Goal: Task Accomplishment & Management: Manage account settings

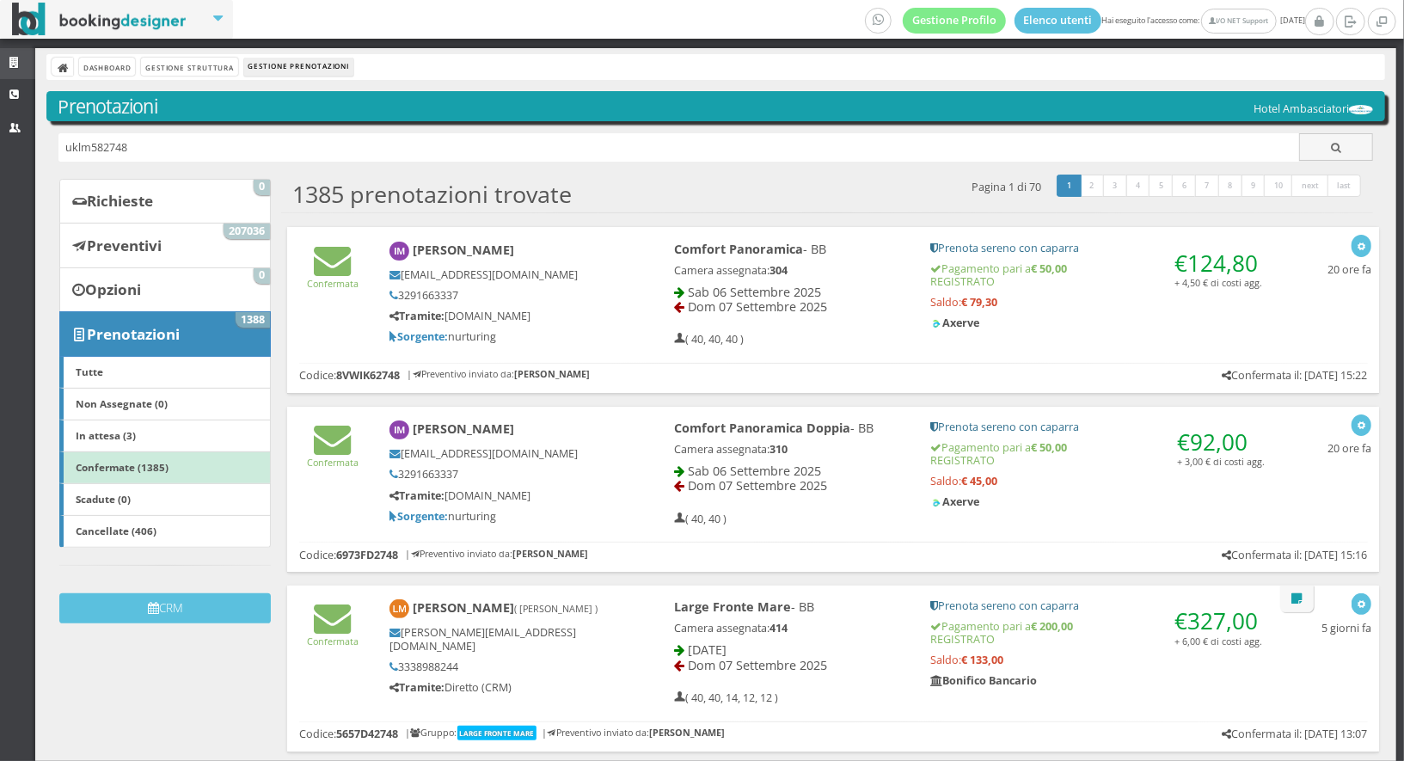
click at [9, 59] on icon at bounding box center [16, 63] width 14 height 11
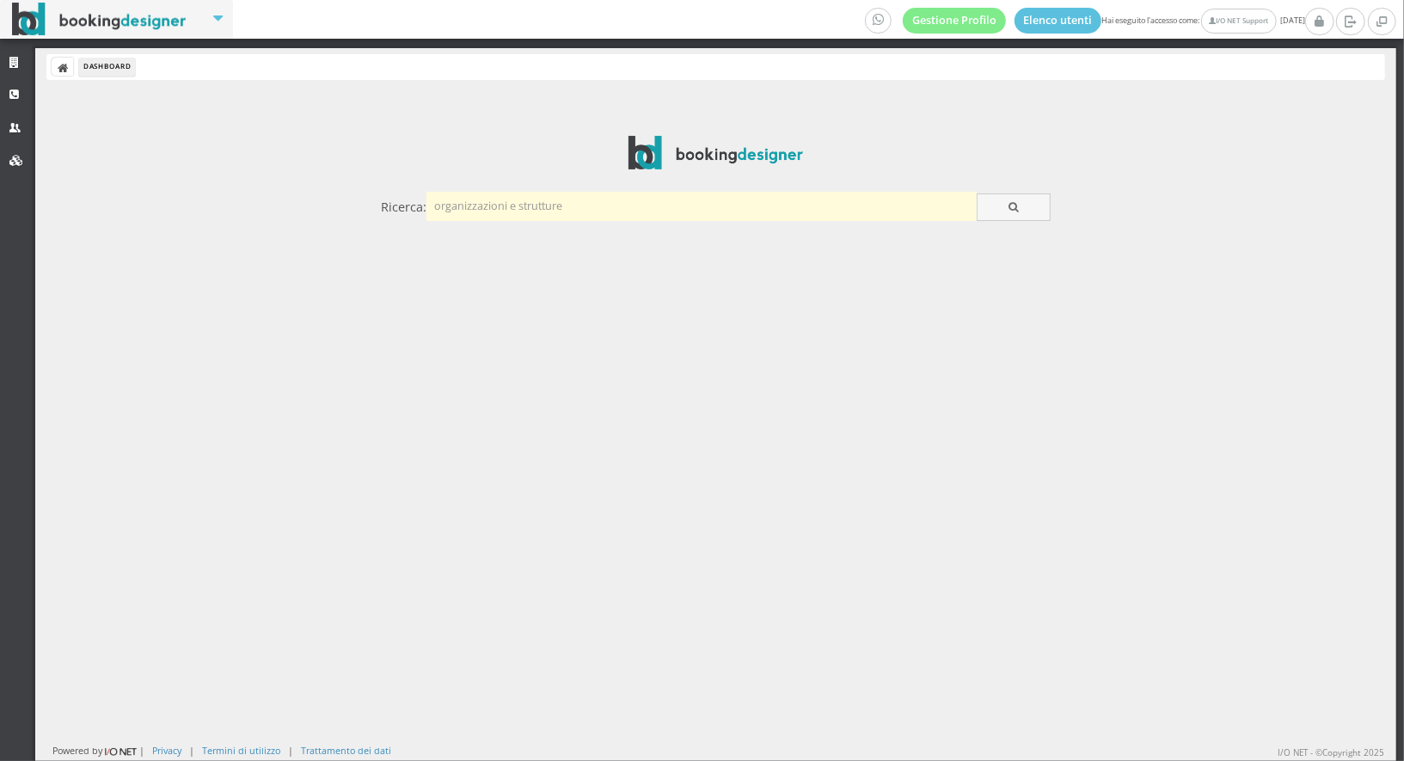
click at [605, 209] on input "text" at bounding box center [702, 206] width 550 height 28
type input "agenzia riva mare"
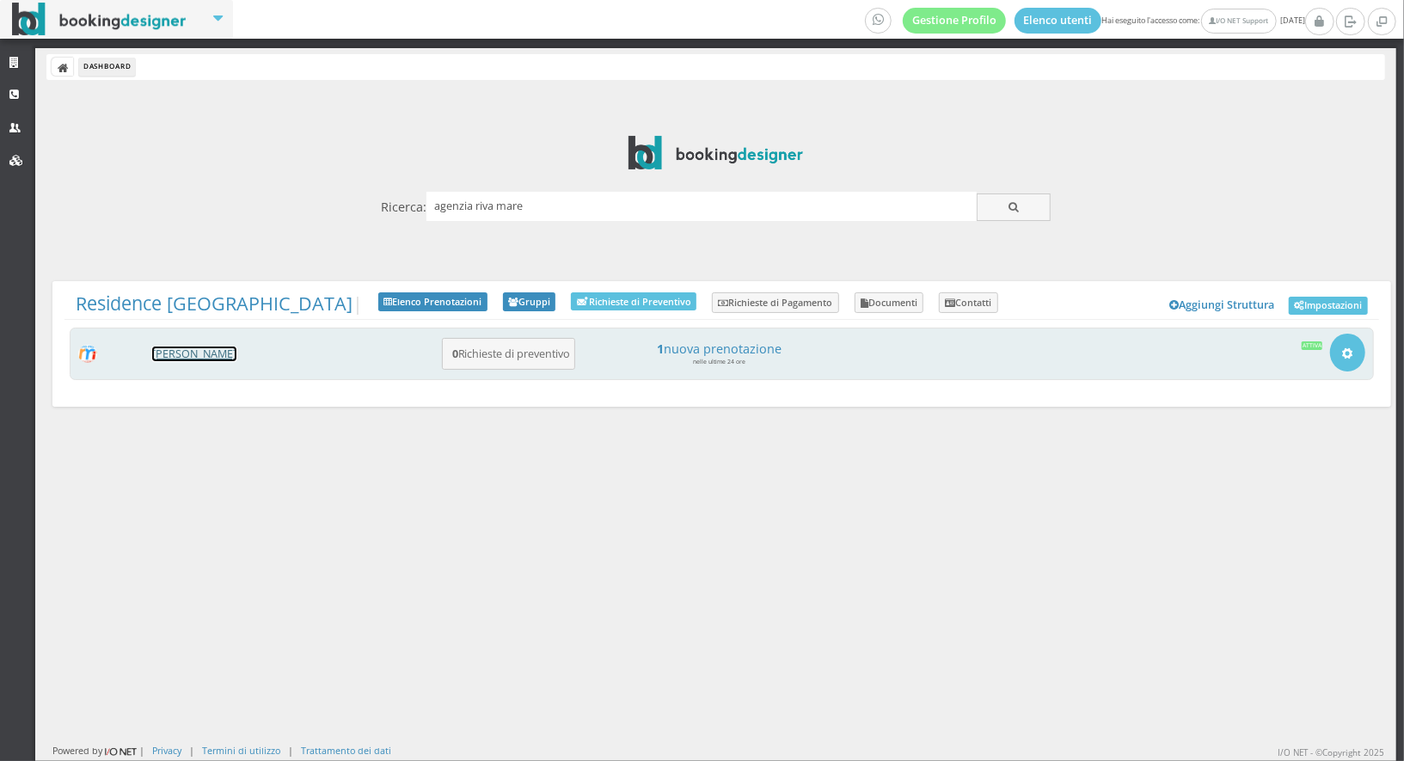
click at [199, 355] on link "[PERSON_NAME]" at bounding box center [194, 354] width 84 height 15
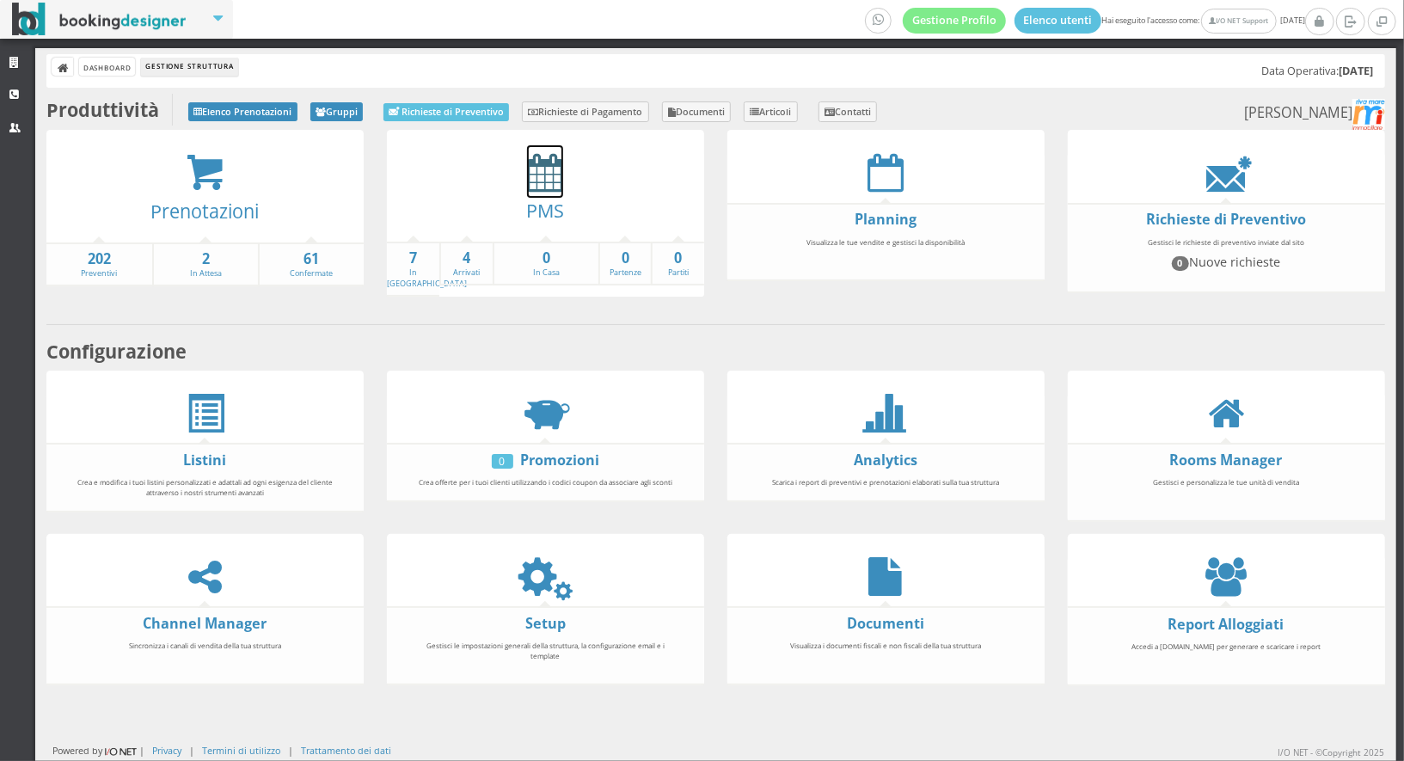
click at [550, 169] on icon at bounding box center [545, 172] width 36 height 39
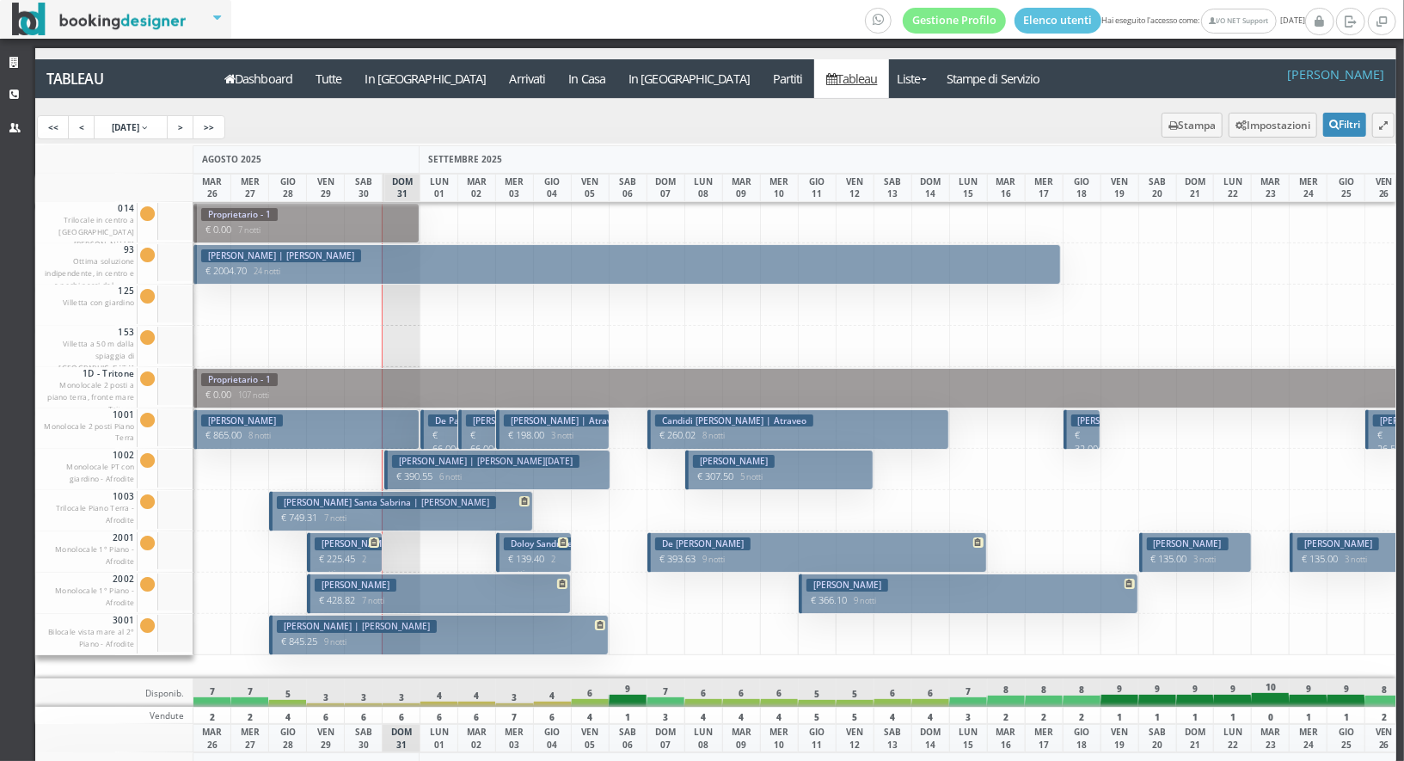
scroll to position [58, 0]
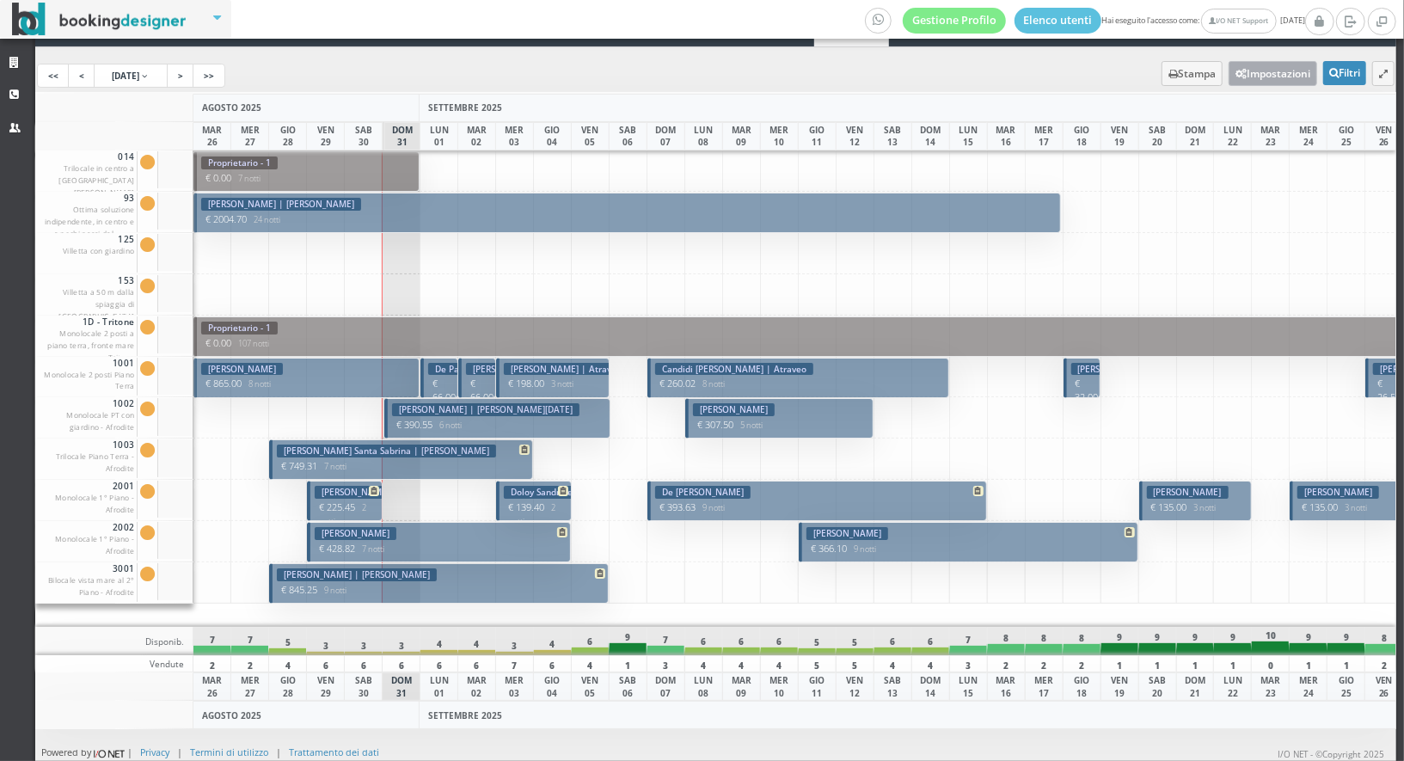
click at [1275, 71] on button "Impostazioni" at bounding box center [1273, 73] width 89 height 25
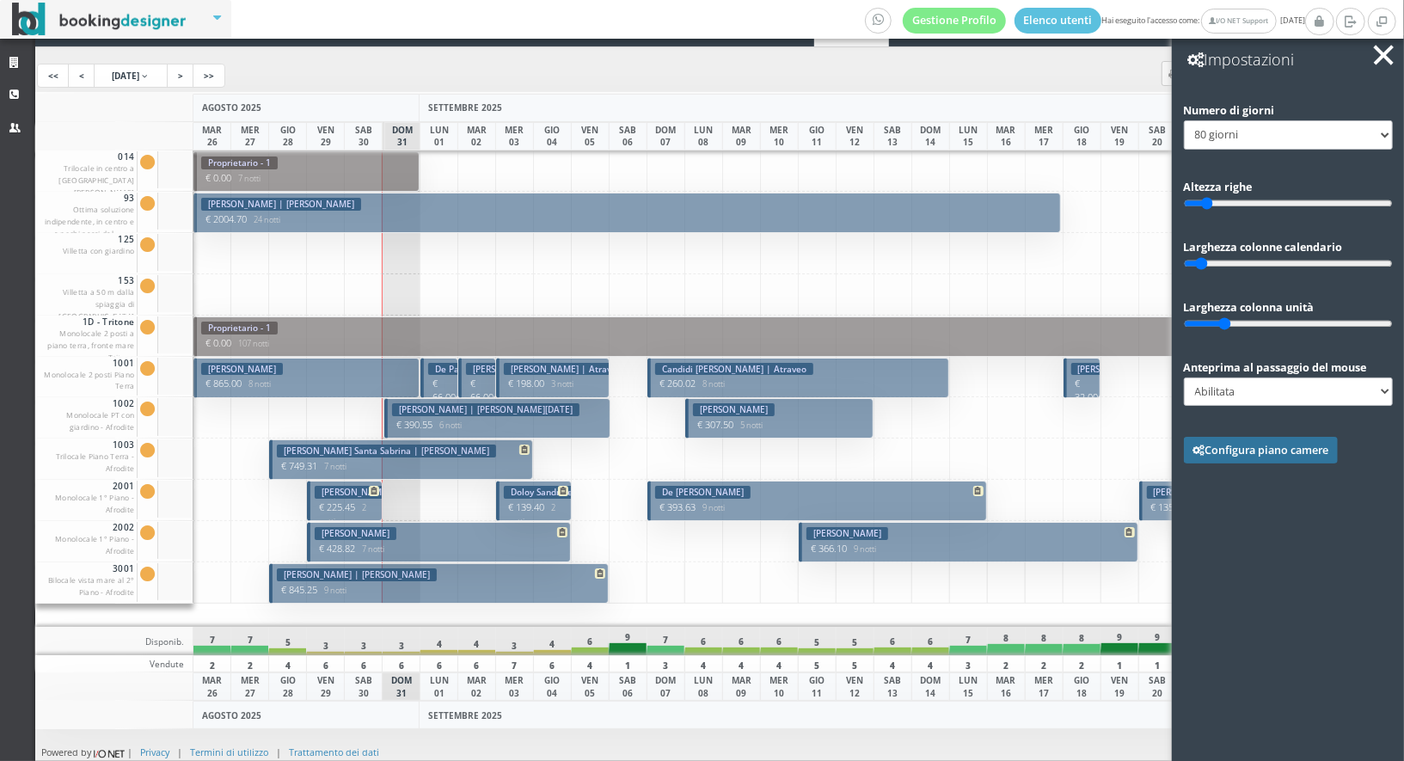
click at [1286, 449] on link "Configura piano camere" at bounding box center [1261, 450] width 155 height 26
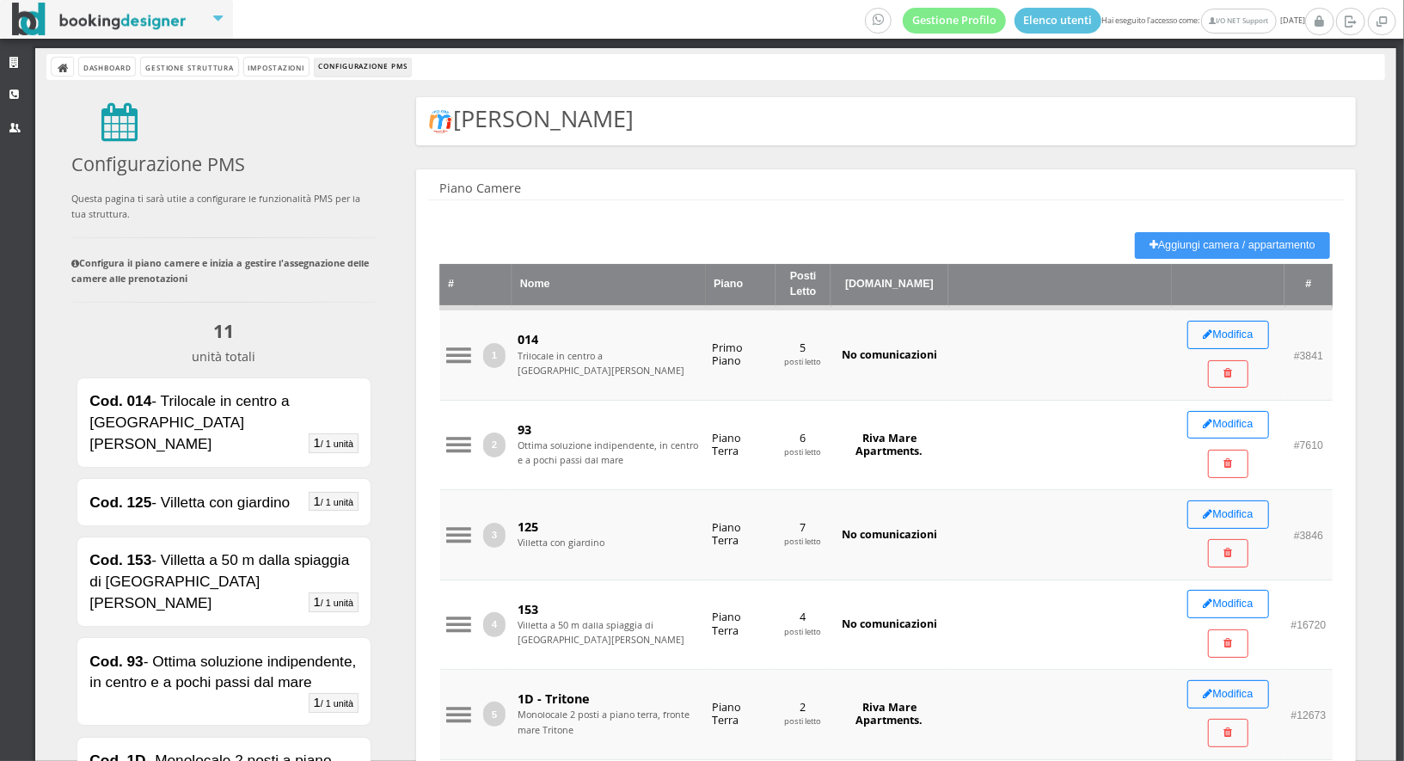
click at [1220, 230] on div "Aggiungi camera / appartamento # Nome Piano Posti Letto Online-Check.in # 1 014…" at bounding box center [885, 762] width 893 height 1071
click at [1179, 252] on button "Aggiungi camera / appartamento" at bounding box center [1232, 245] width 195 height 27
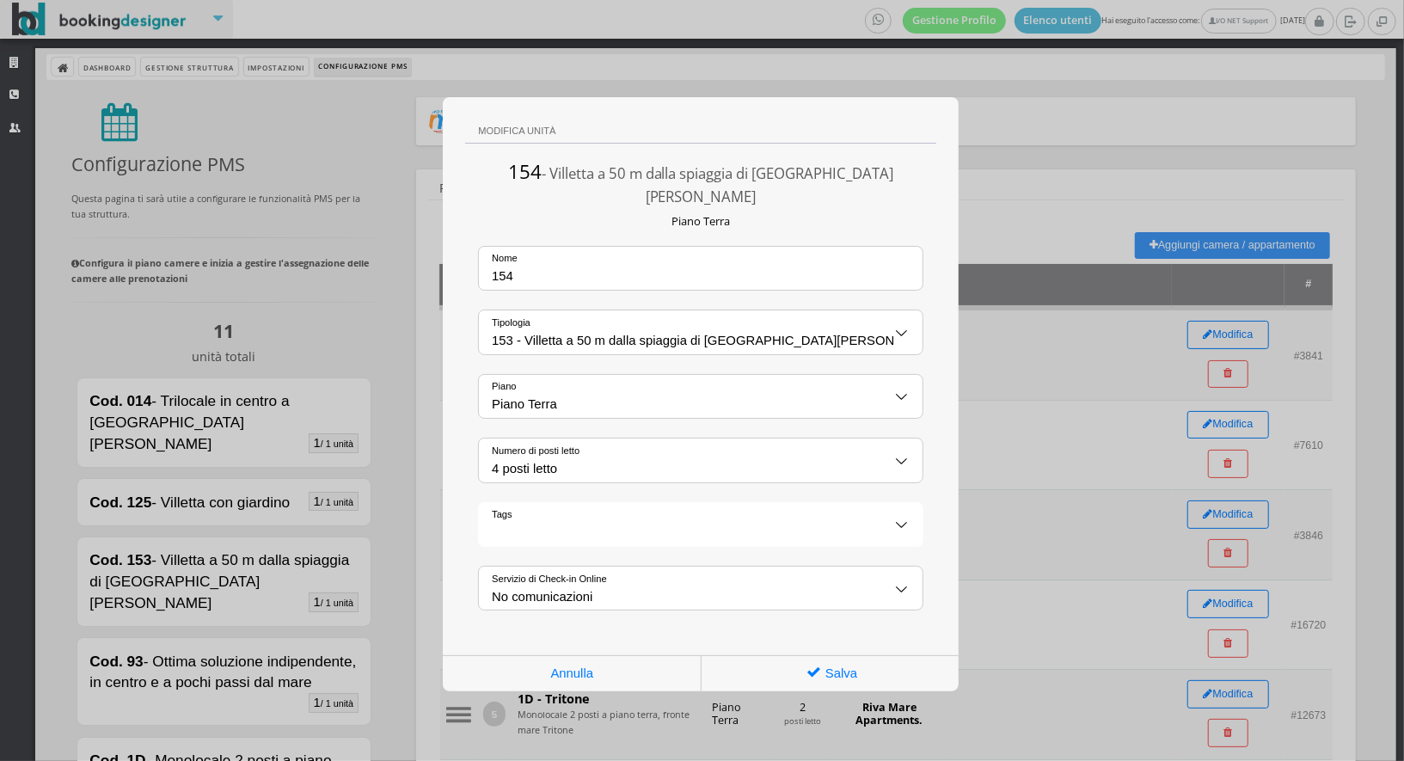
click at [715, 249] on input "154" at bounding box center [701, 268] width 444 height 43
click at [682, 254] on input "ca" at bounding box center [701, 268] width 444 height 43
type input "c"
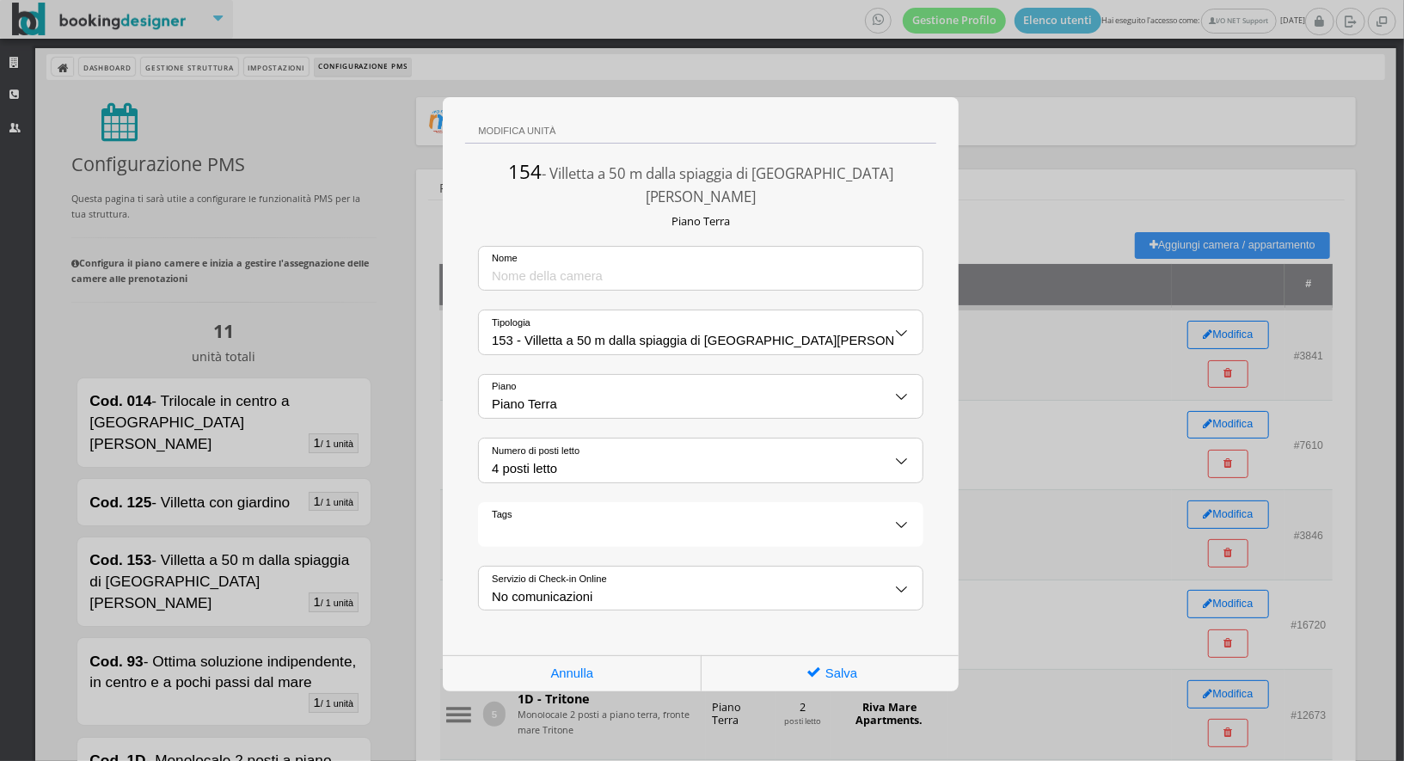
click at [955, 149] on div "Modifica unità 154 - Villetta a 50 m dalla spiaggia di Torre San Giovanni Piano…" at bounding box center [700, 375] width 515 height 556
click at [557, 656] on div "Annulla" at bounding box center [572, 673] width 258 height 35
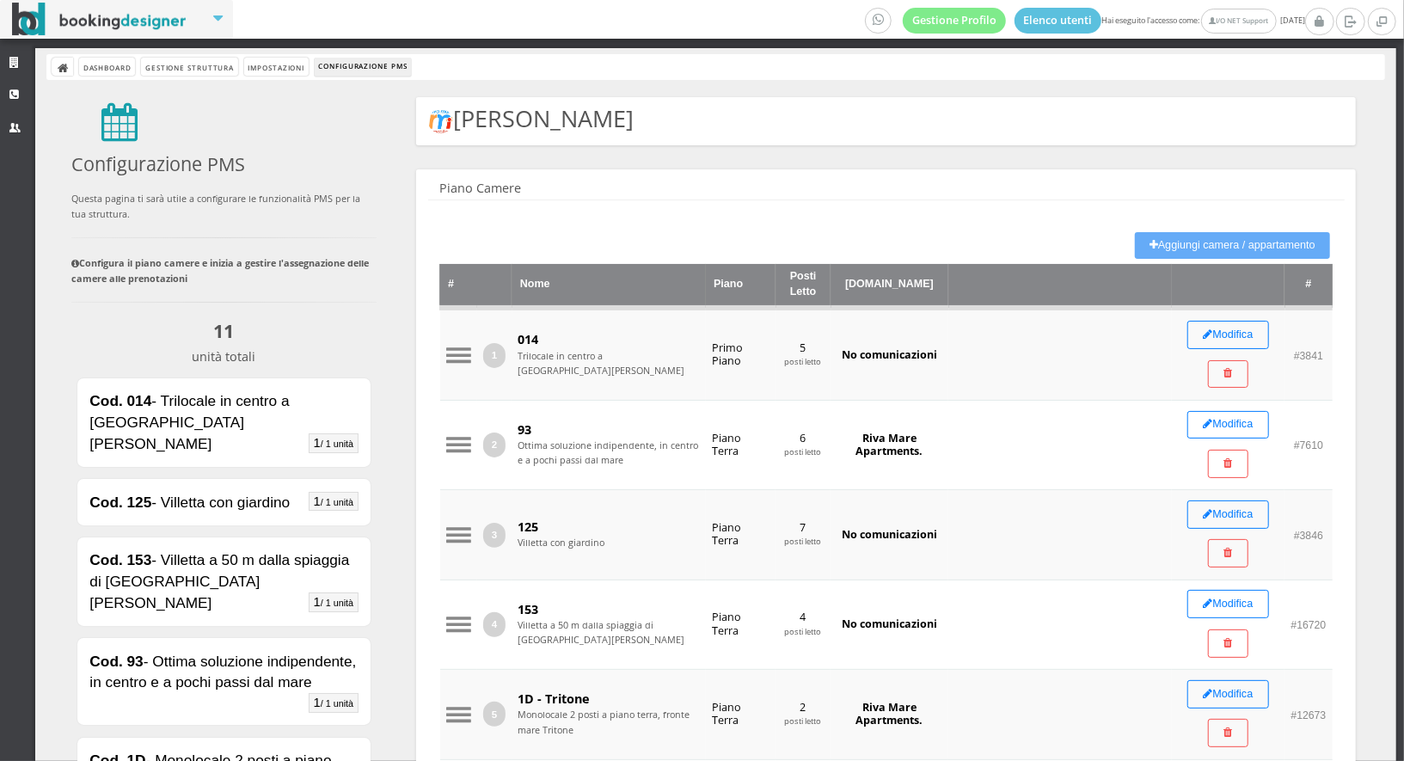
click at [1165, 249] on button "Aggiungi camera / appartamento" at bounding box center [1232, 245] width 195 height 27
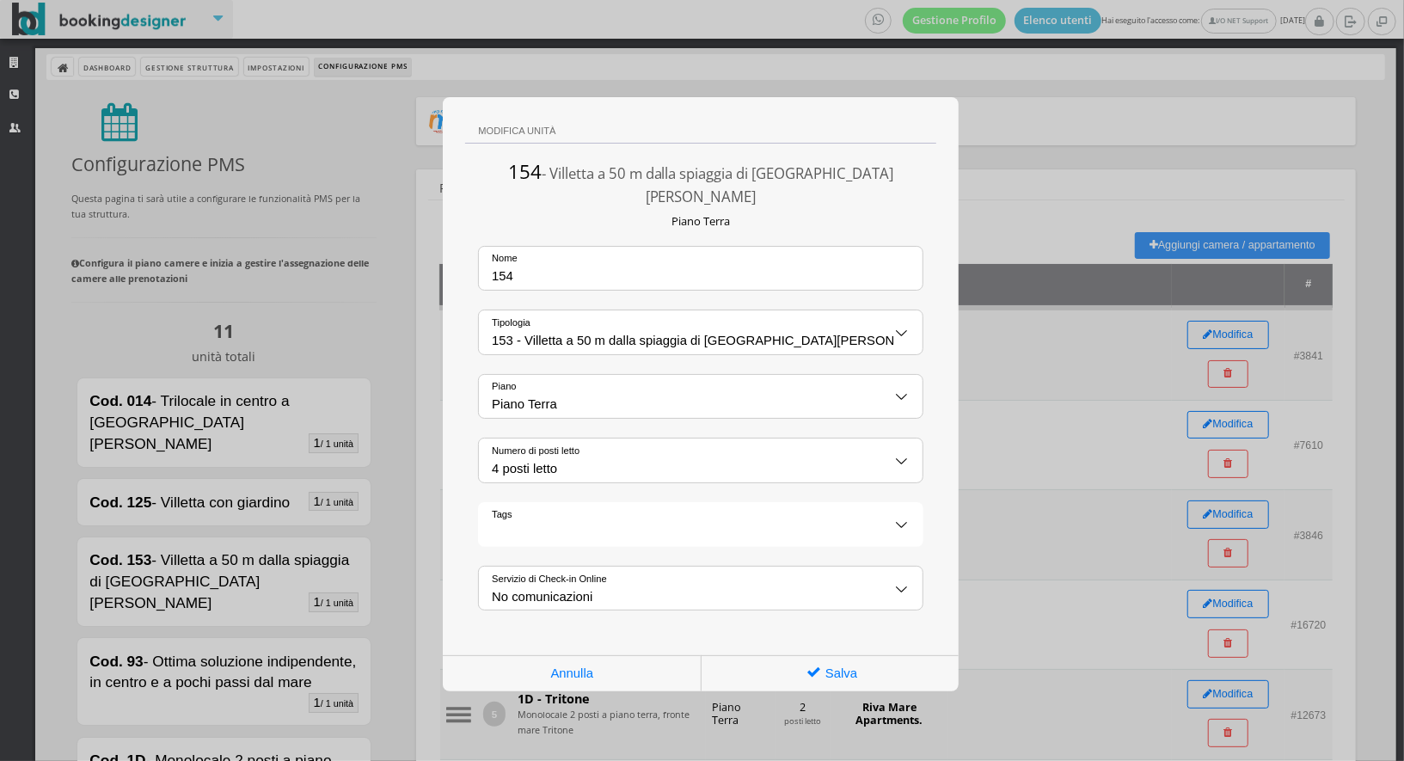
click at [601, 254] on input "154" at bounding box center [701, 268] width 444 height 43
type input "c"
type input "Over 1"
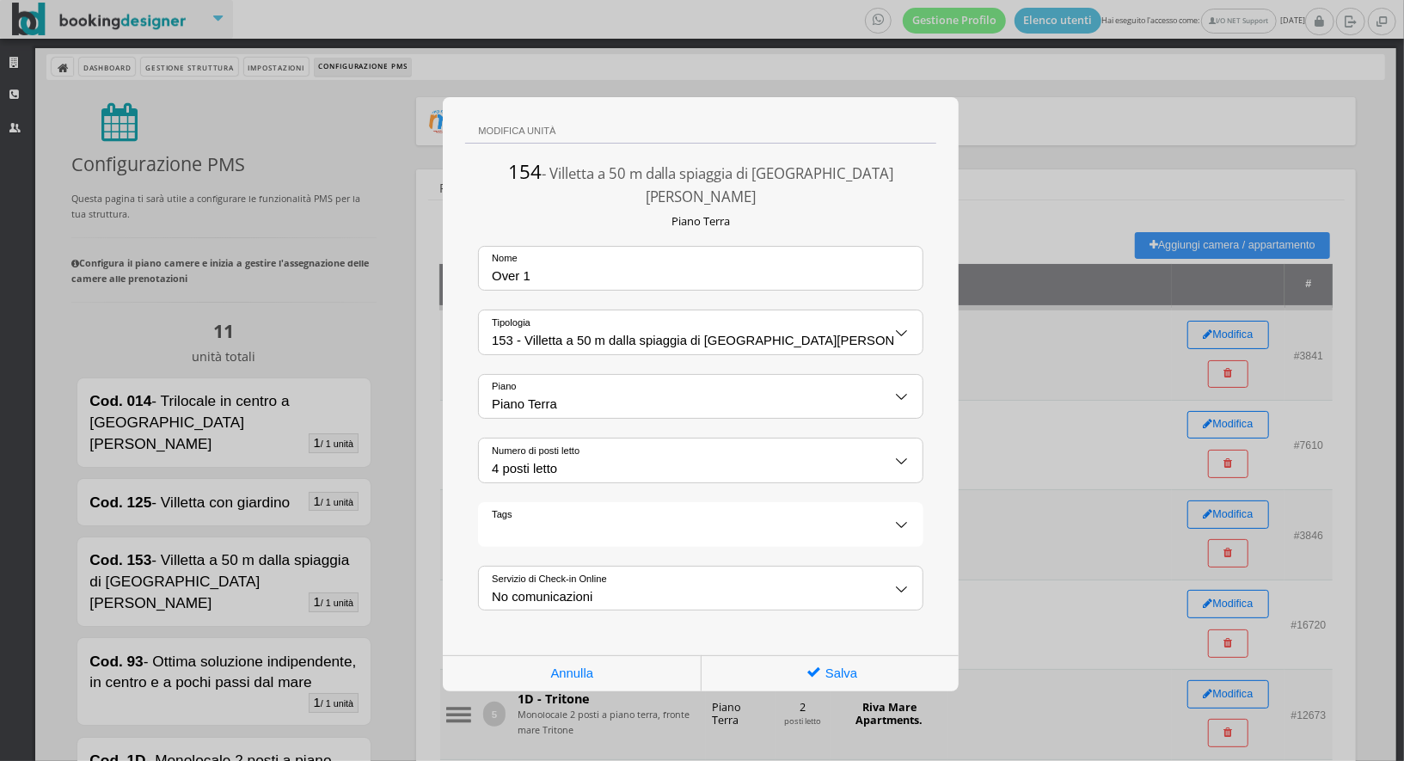
click at [591, 215] on h5 "Piano Terra" at bounding box center [700, 222] width 470 height 14
click at [639, 310] on input "153 - Villetta a 50 m dalla spiaggia di Torre San Giovanni" at bounding box center [701, 331] width 444 height 43
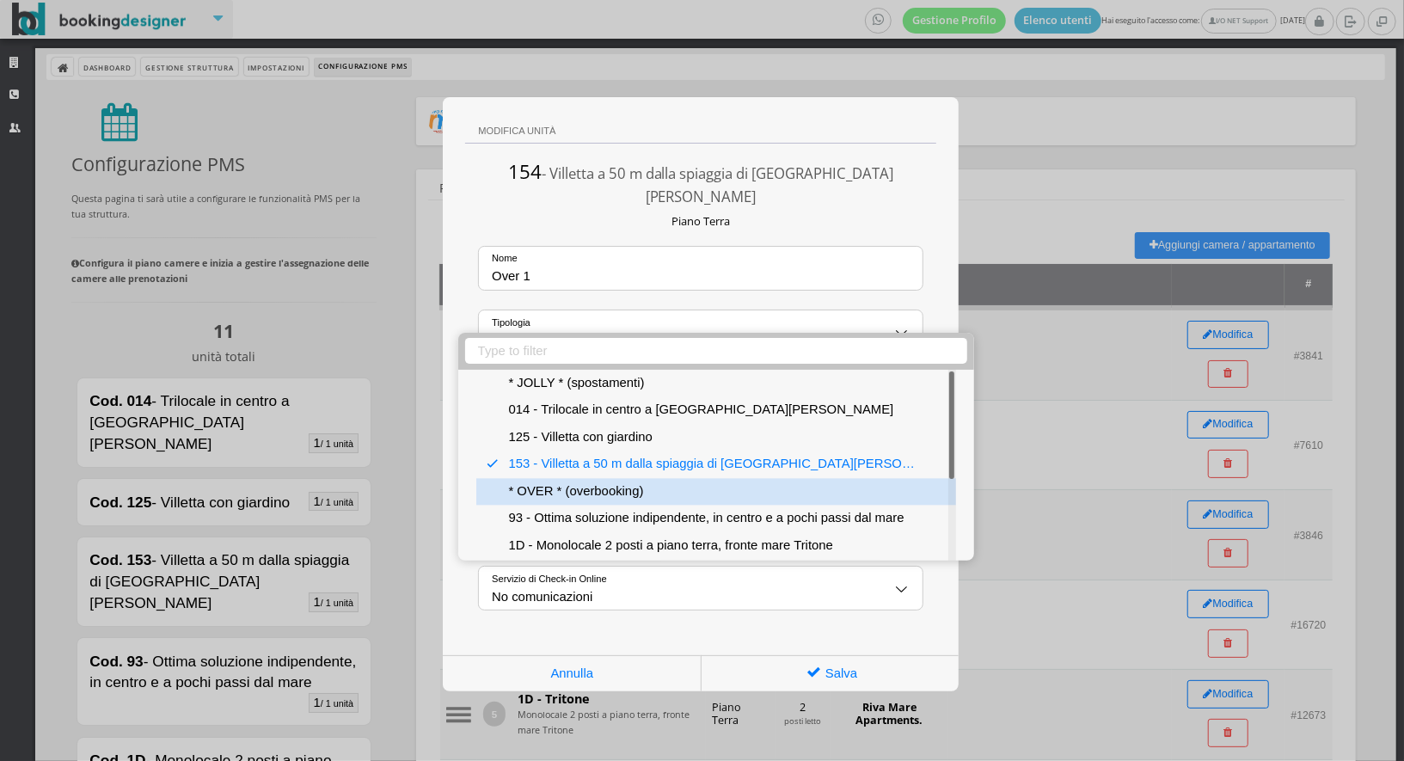
click at [648, 483] on div "* OVER * (overbooking)" at bounding box center [715, 492] width 479 height 28
select select "8664"
type input "* OVER * (overbooking)"
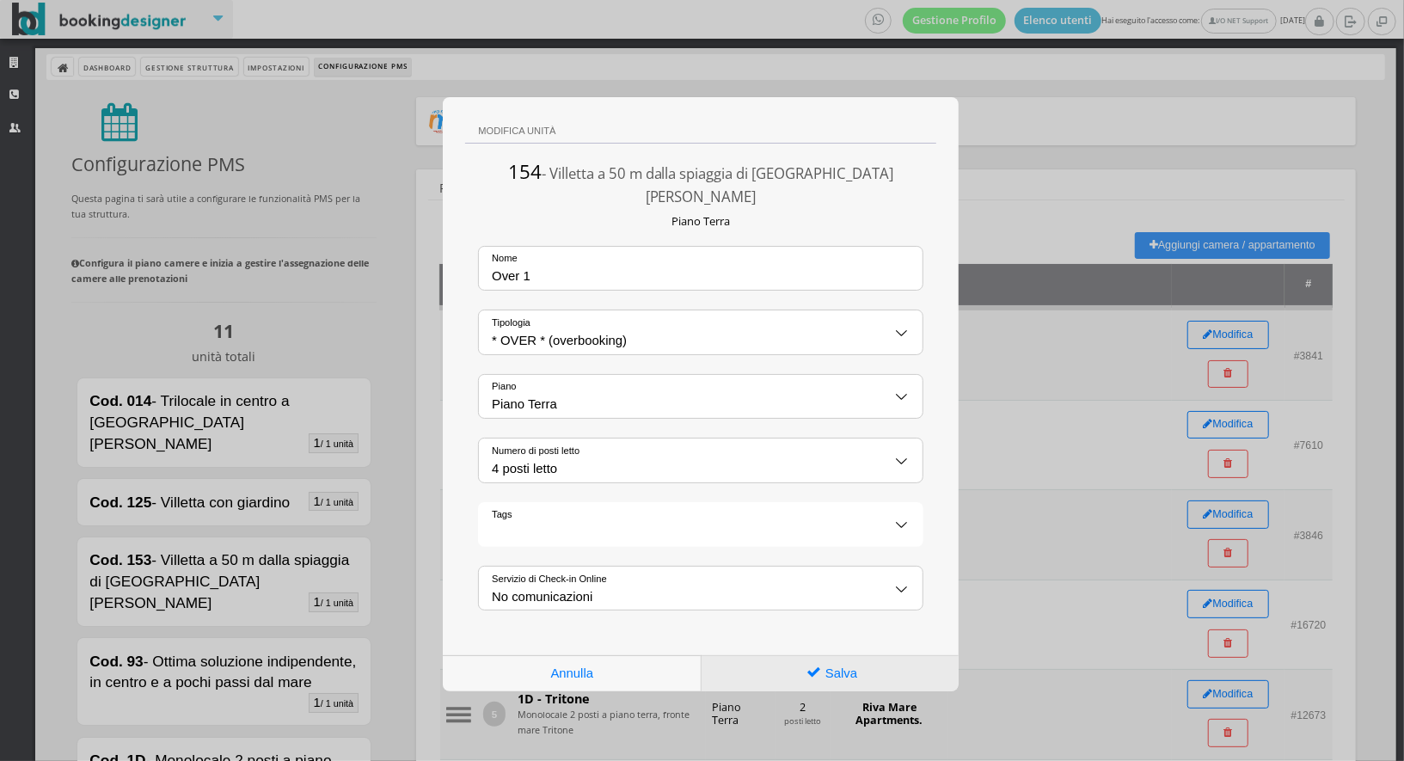
click at [810, 656] on div "Salva" at bounding box center [830, 673] width 257 height 35
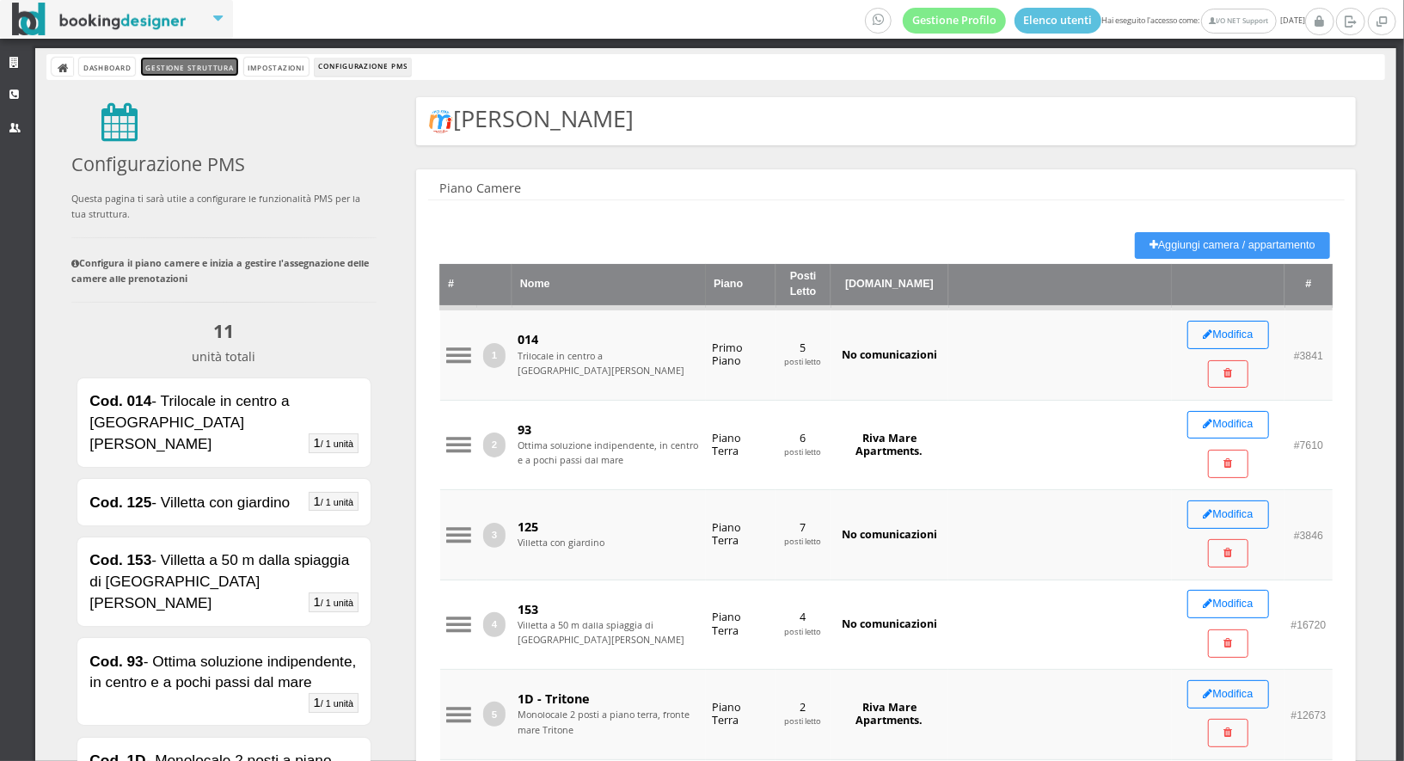
click at [207, 68] on link "Gestione Struttura" at bounding box center [189, 67] width 96 height 18
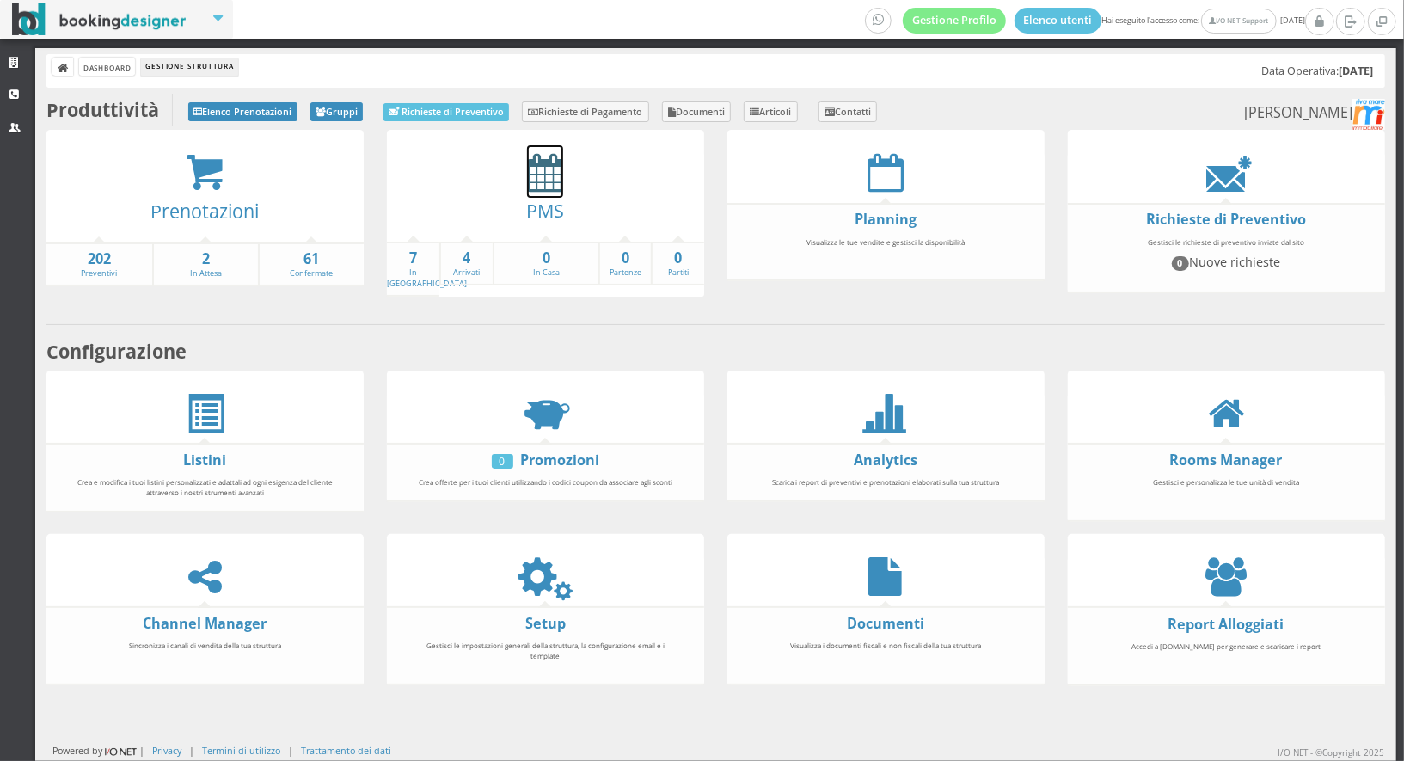
click at [545, 159] on icon at bounding box center [545, 172] width 36 height 39
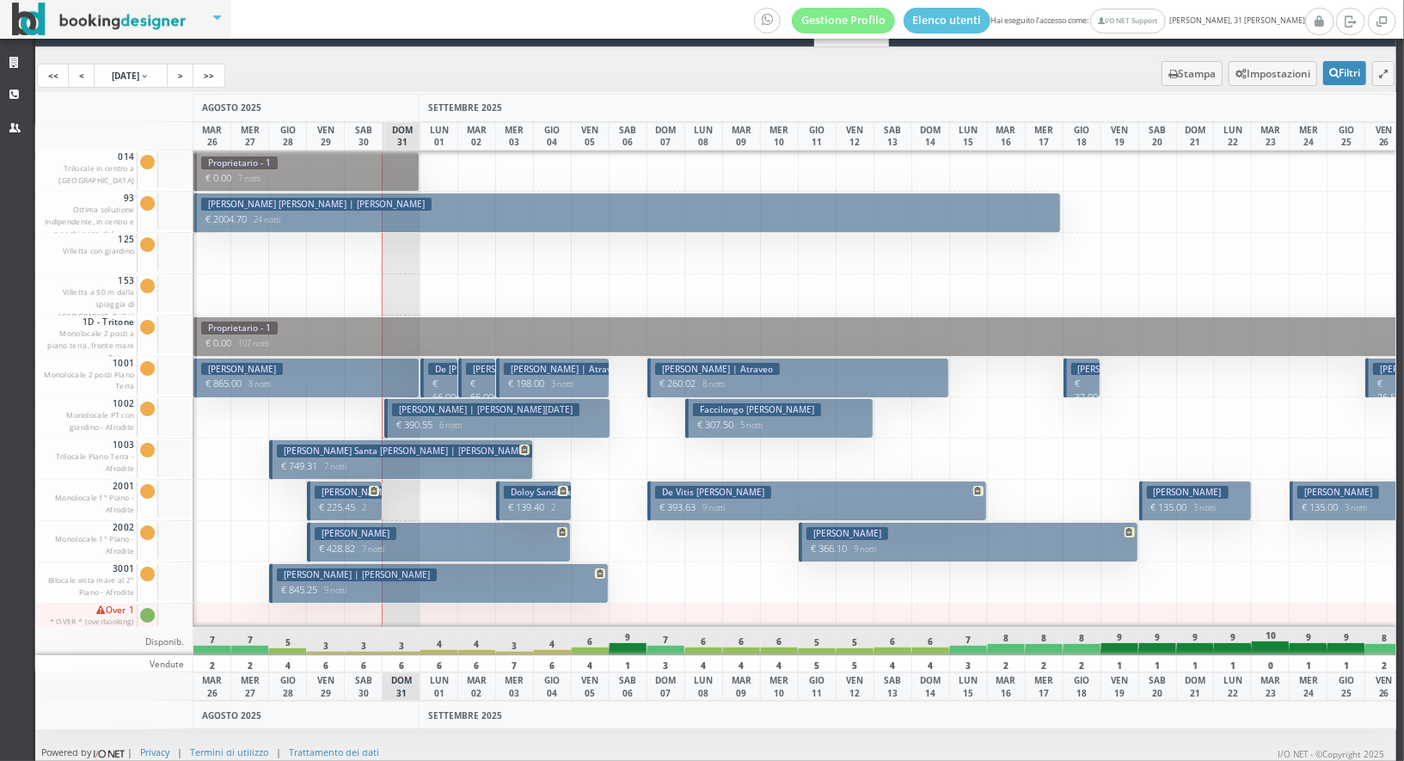
scroll to position [28, 0]
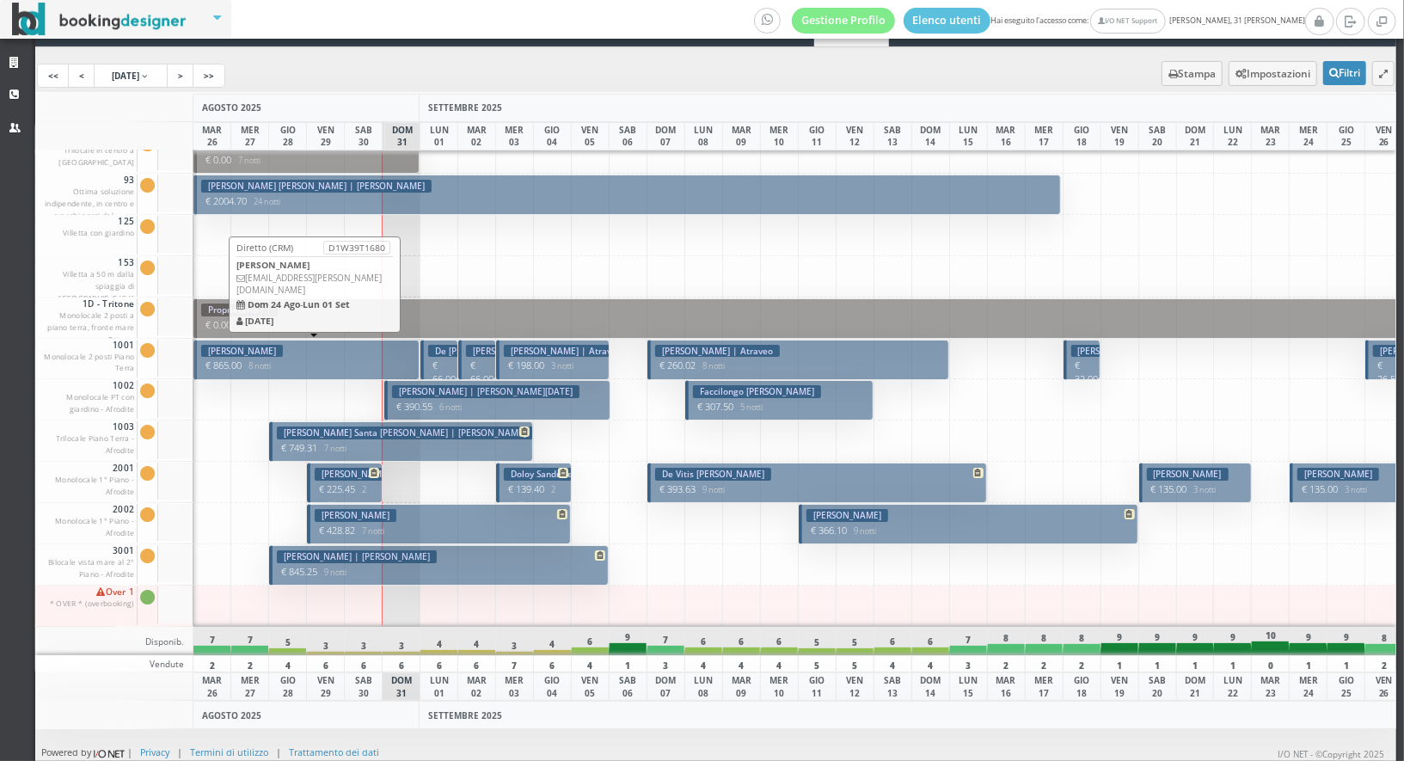
click at [298, 359] on p "€ 865.00 8 notti" at bounding box center [307, 366] width 213 height 14
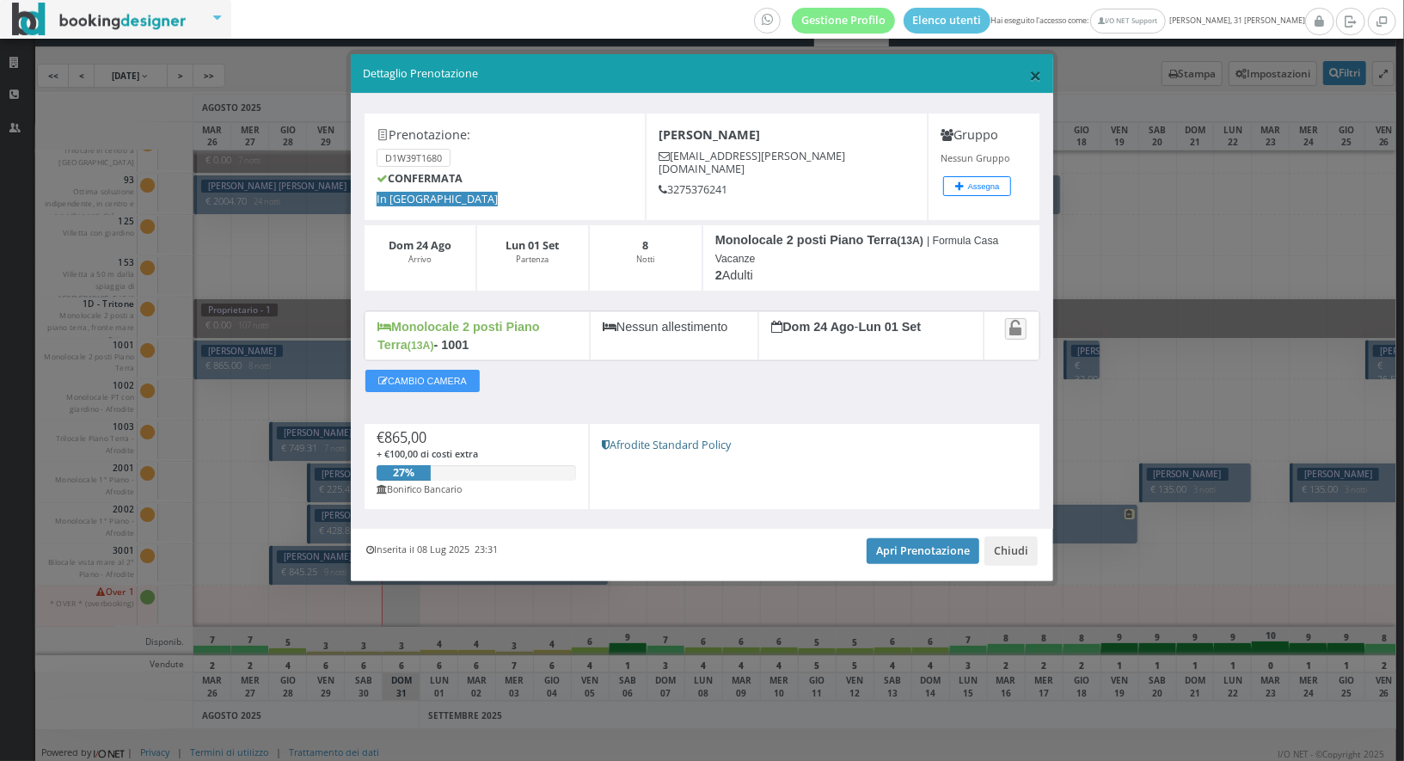
click at [1038, 72] on span "×" at bounding box center [1035, 74] width 12 height 29
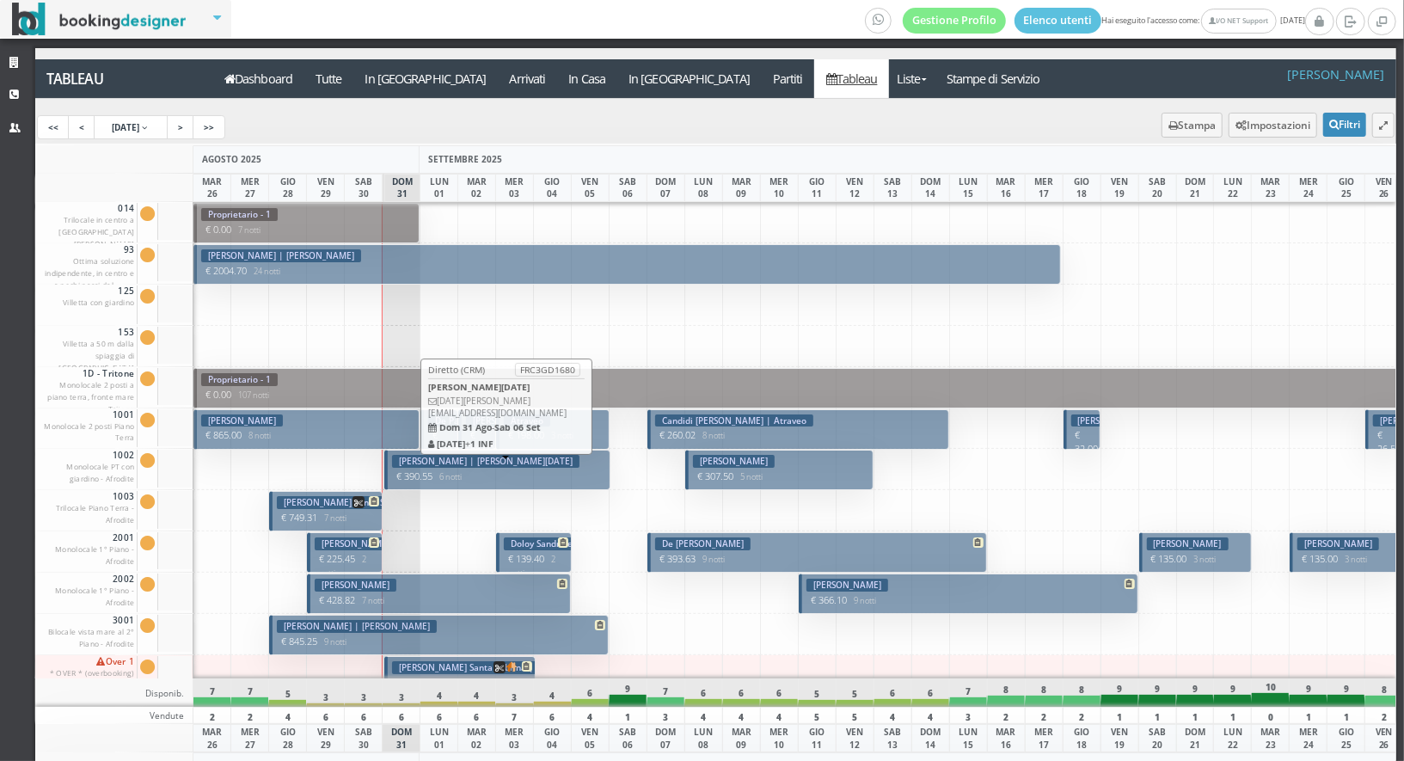
scroll to position [28, 0]
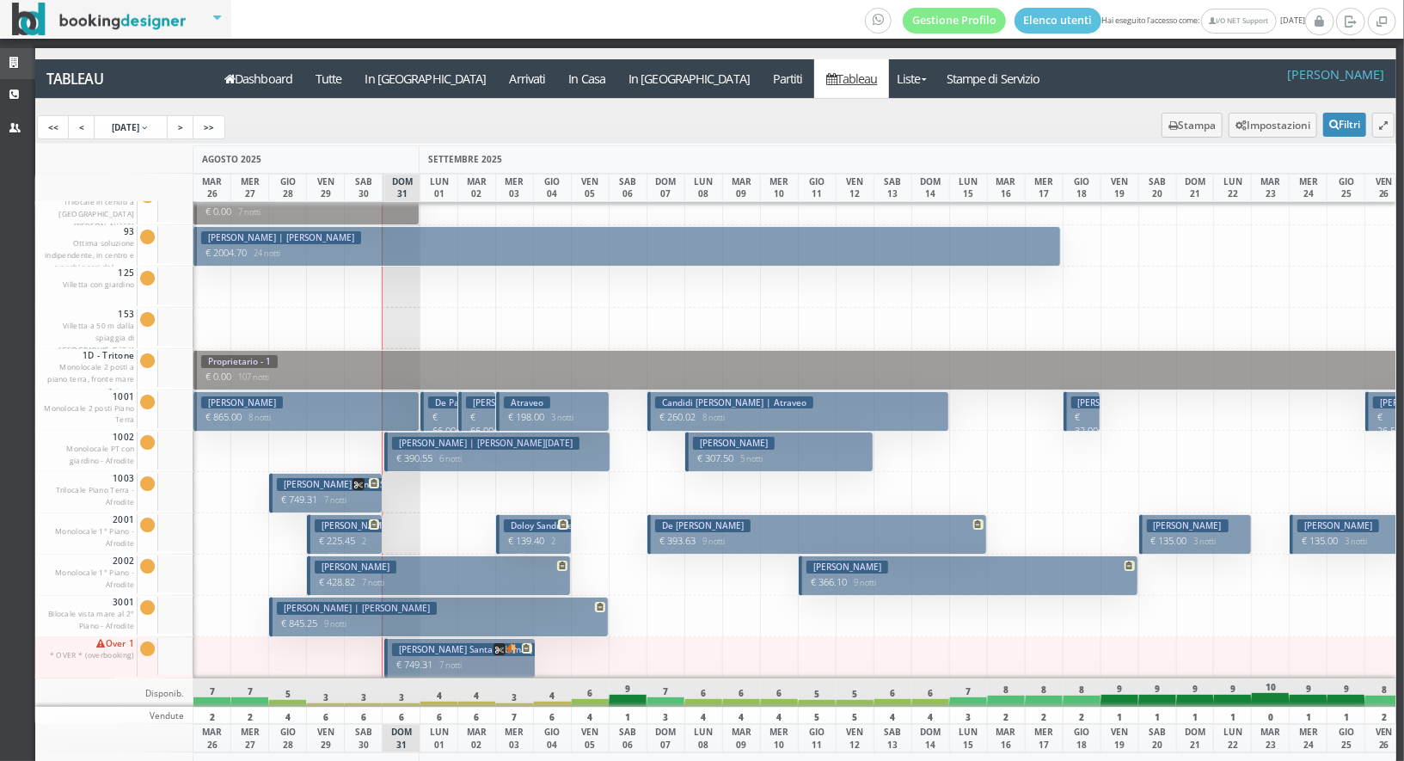
click at [16, 58] on icon at bounding box center [16, 63] width 14 height 11
